Goal: Download file/media

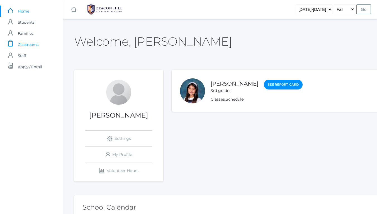
click at [34, 45] on span "Classrooms" at bounding box center [28, 44] width 21 height 11
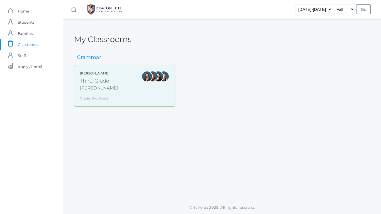
click at [124, 87] on div "Lori Webster Third Grade Webster Grade: 3rd Grade 03LA" at bounding box center [124, 86] width 89 height 30
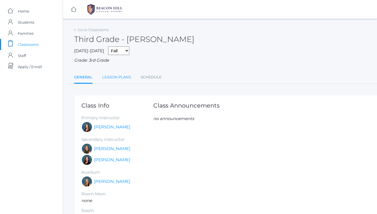
click at [120, 77] on link "Lesson Plans" at bounding box center [116, 77] width 29 height 11
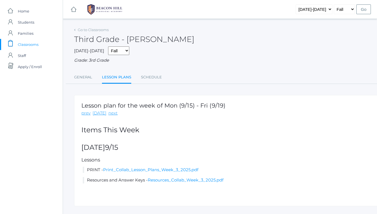
scroll to position [13, 0]
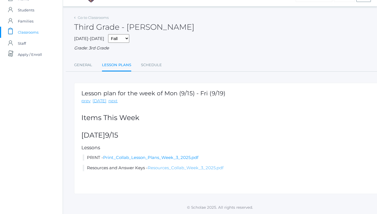
click at [176, 168] on link "Resources_Collab_Week_3_2025.pdf" at bounding box center [186, 167] width 76 height 5
click at [136, 158] on link "Print_Collab_Lesson_Plans_Week_3_2025.pdf" at bounding box center [150, 157] width 95 height 5
